Goal: Check status: Check status

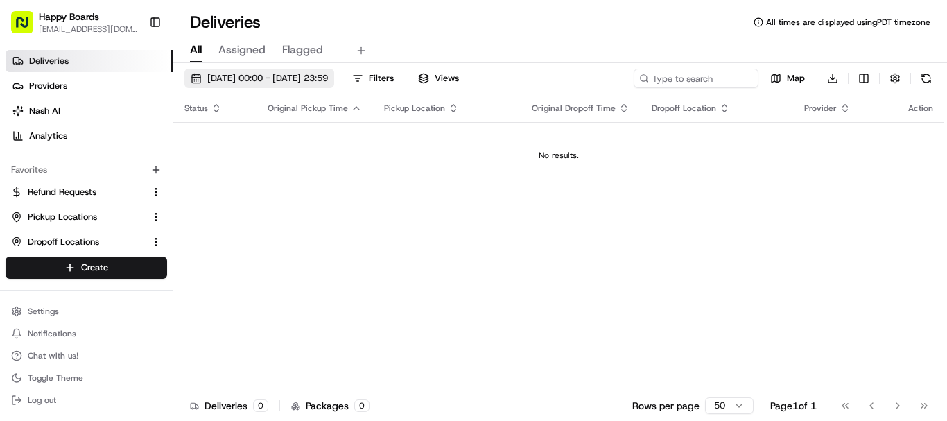
click at [328, 83] on span "[DATE] 00:00 - [DATE] 23:59" at bounding box center [267, 78] width 121 height 12
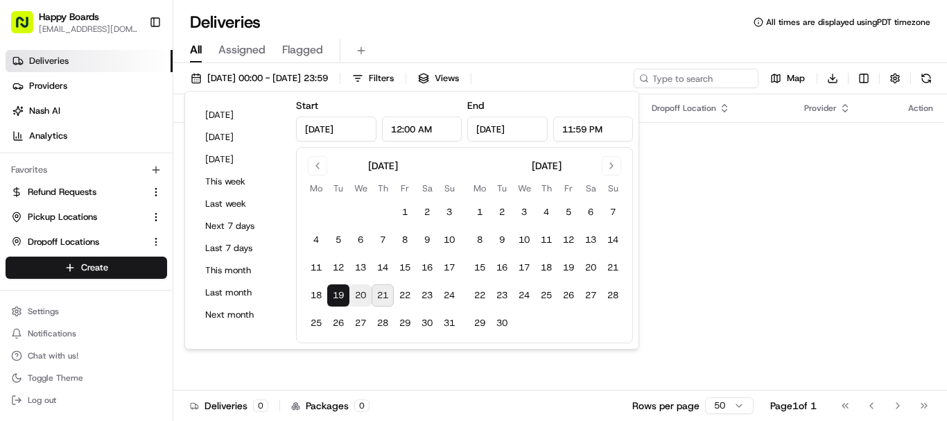
click at [361, 299] on button "20" at bounding box center [360, 295] width 22 height 22
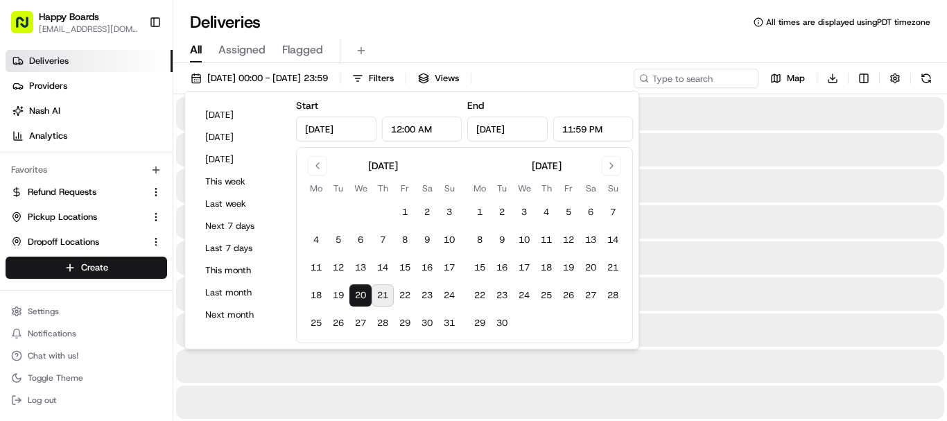
type input "[DATE]"
click at [361, 299] on button "20" at bounding box center [360, 295] width 22 height 22
click at [512, 30] on div "Deliveries All times are displayed using PDT timezone" at bounding box center [559, 22] width 773 height 22
